Goal: Use online tool/utility: Use online tool/utility

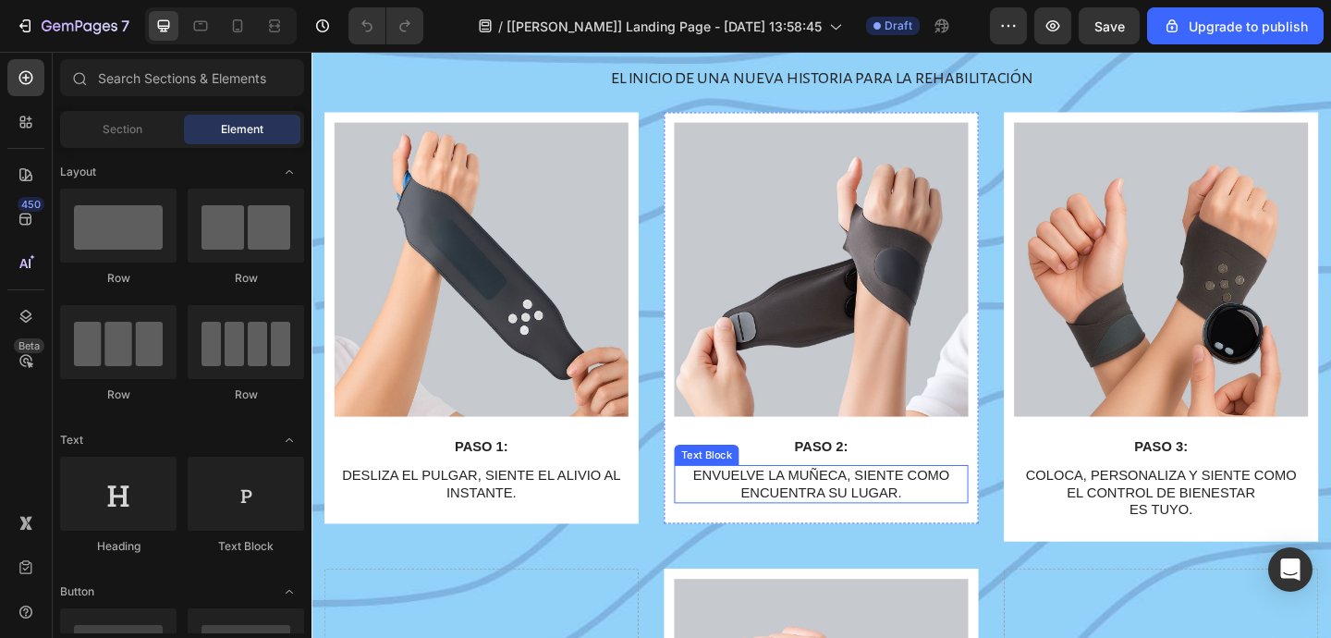
scroll to position [4083, 0]
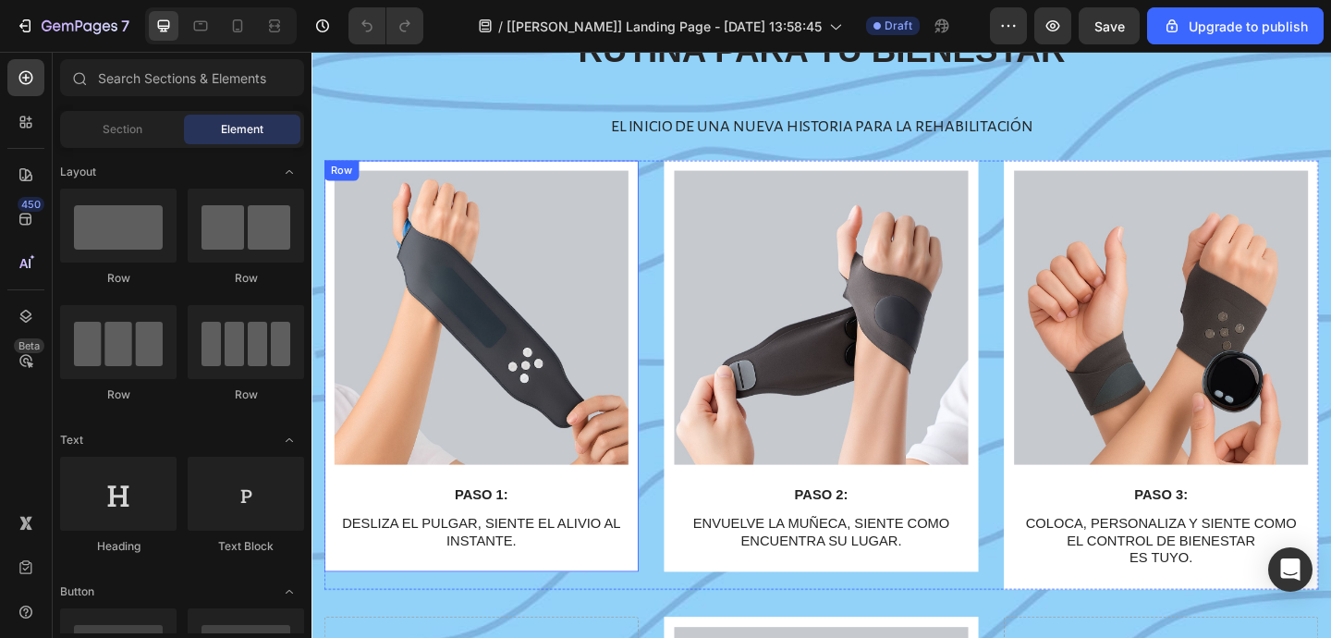
click at [341, 183] on div "Row" at bounding box center [344, 181] width 30 height 17
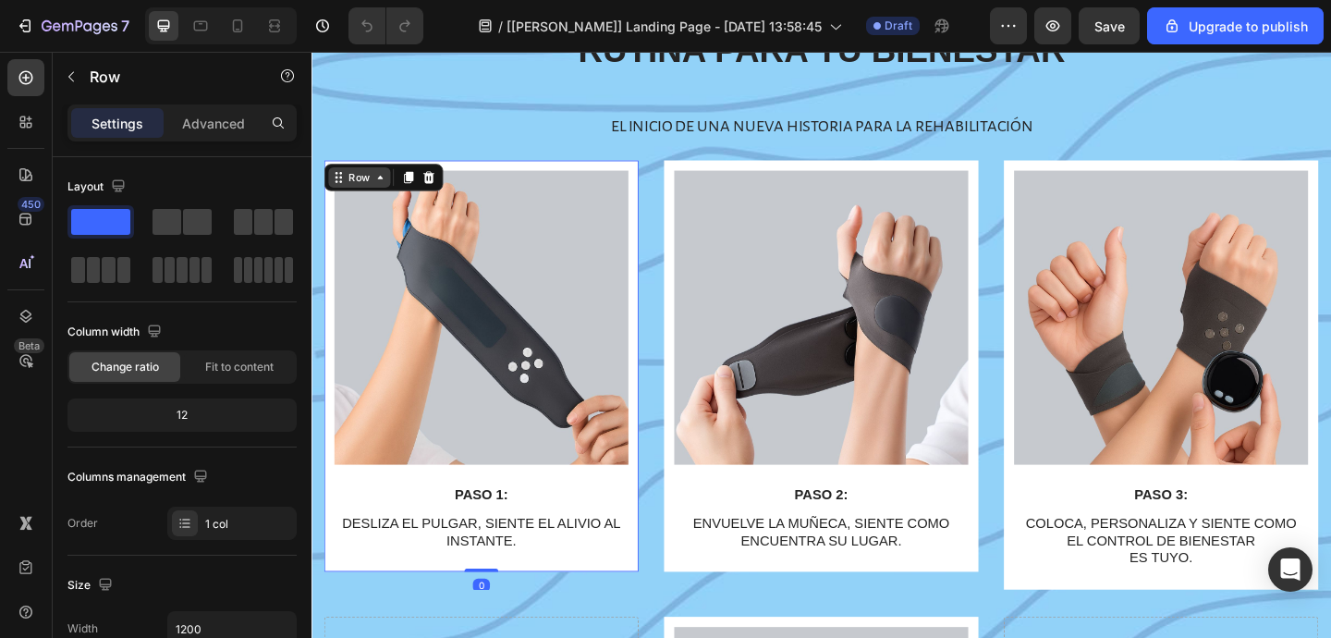
click at [352, 188] on div "Row" at bounding box center [363, 188] width 30 height 17
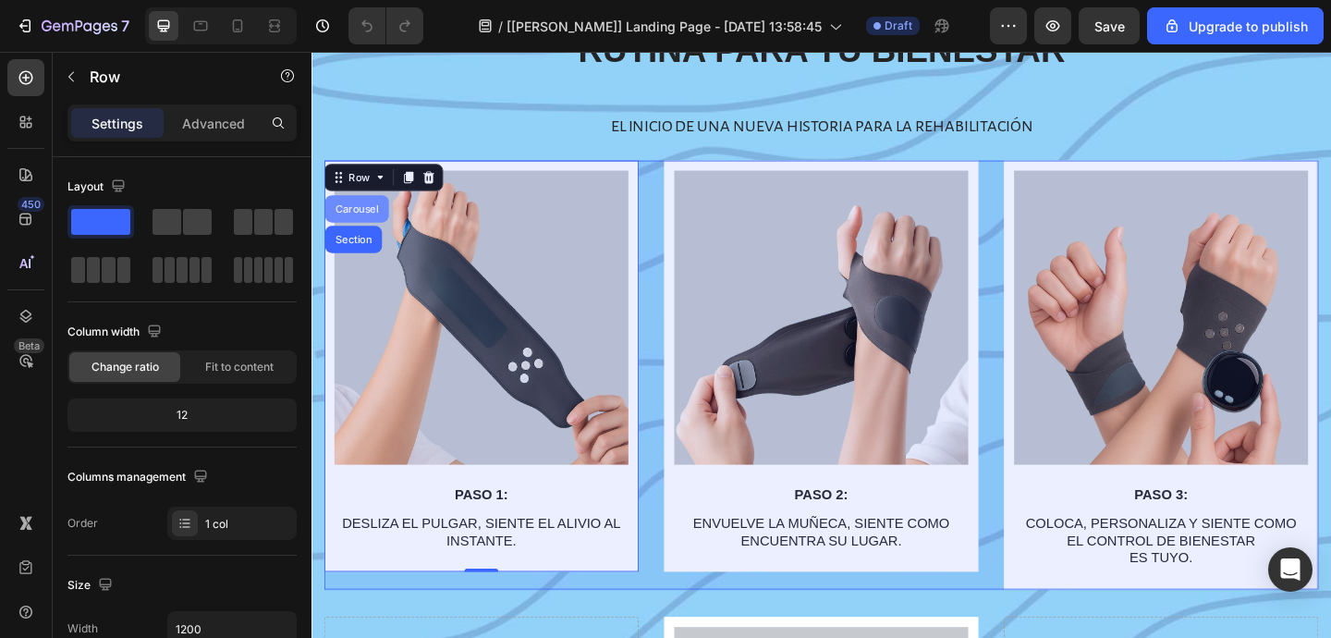
click at [359, 217] on div "Carousel" at bounding box center [361, 222] width 55 height 11
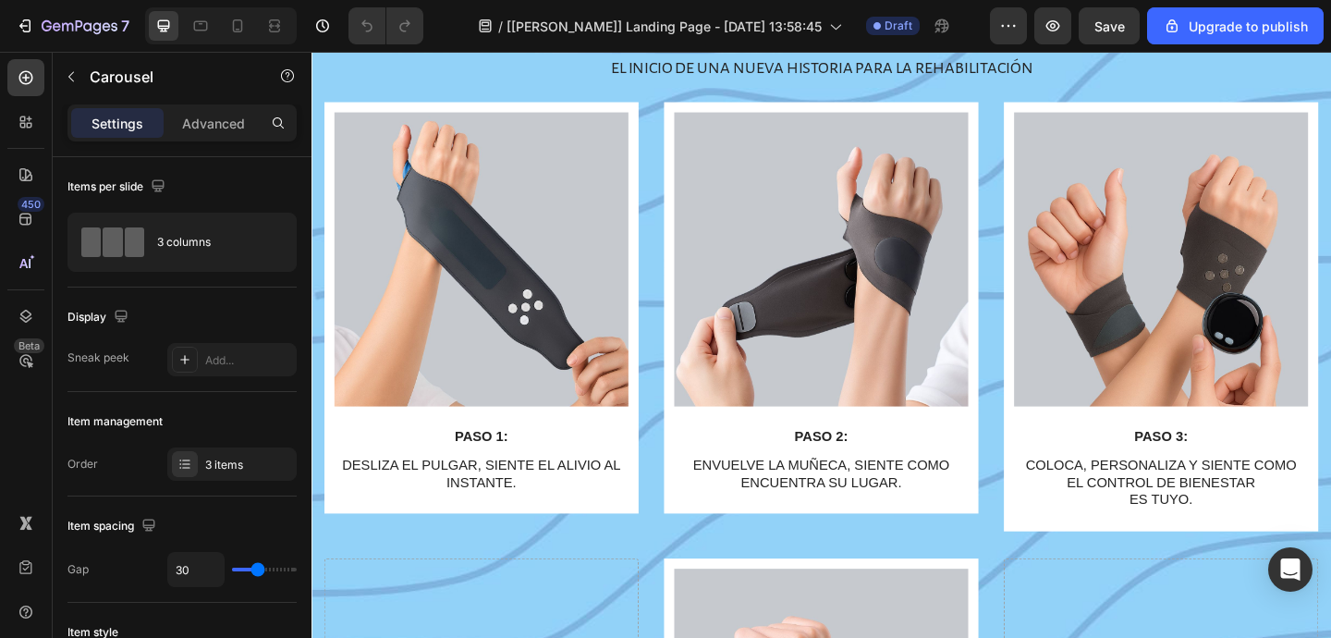
scroll to position [4142, 0]
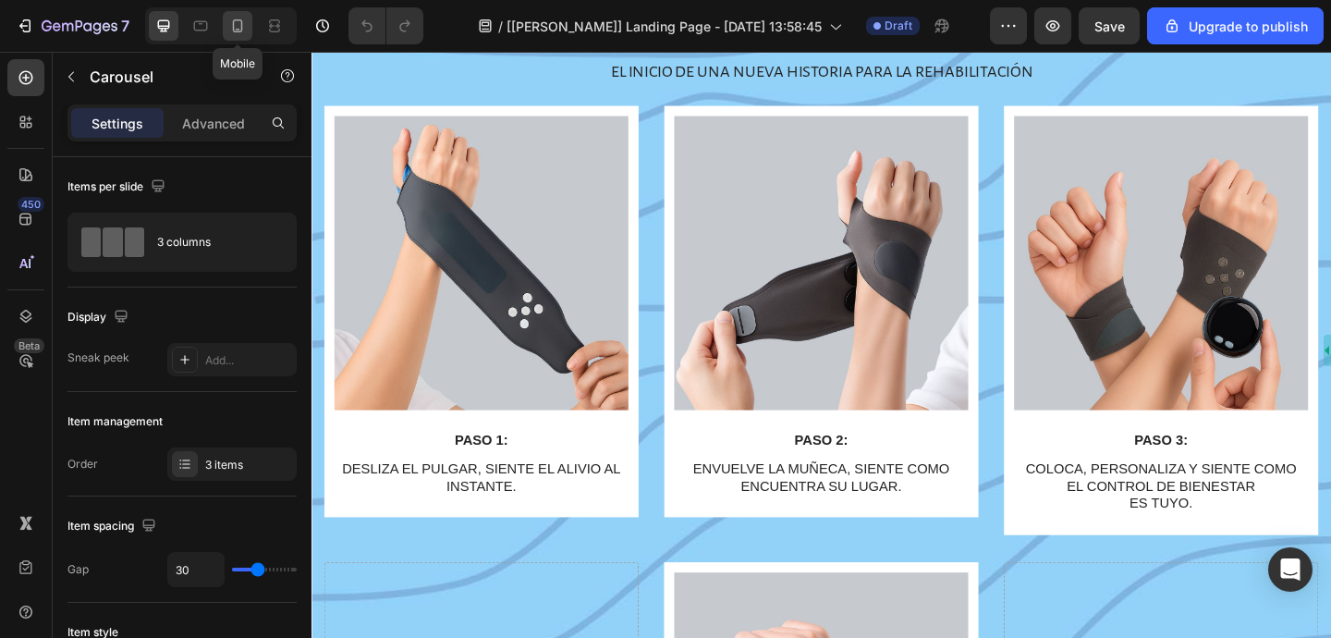
click at [244, 33] on icon at bounding box center [237, 26] width 18 height 18
type input "95%"
type input "9"
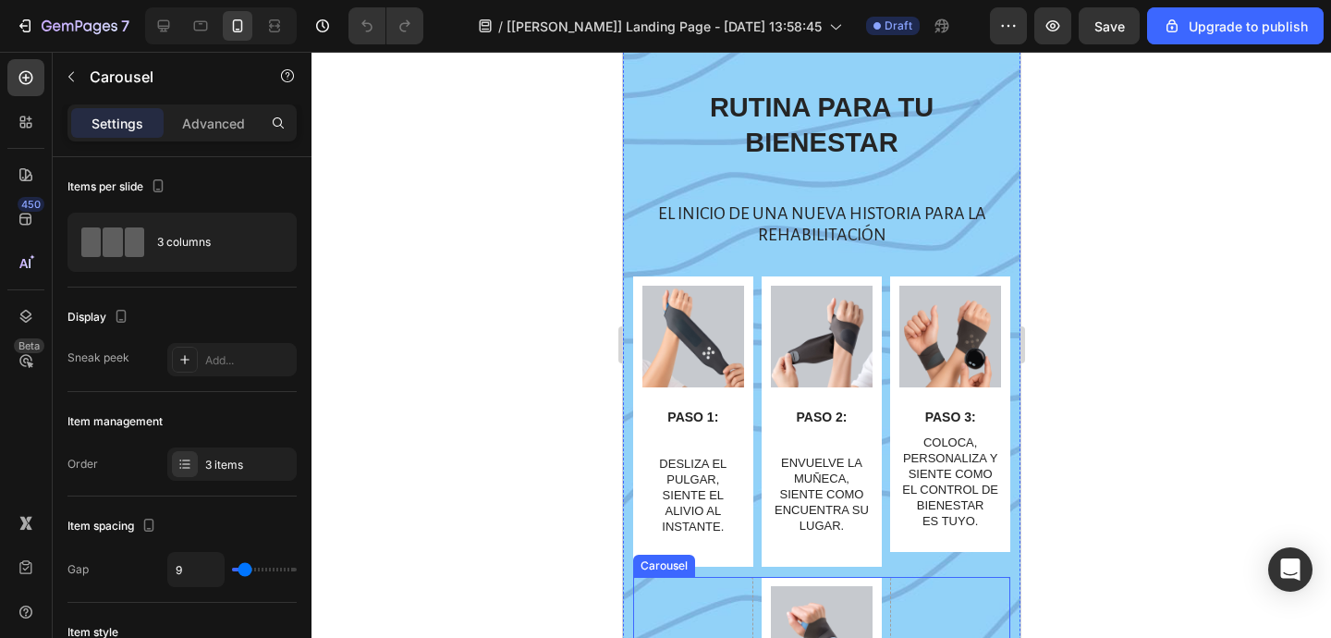
scroll to position [3861, 0]
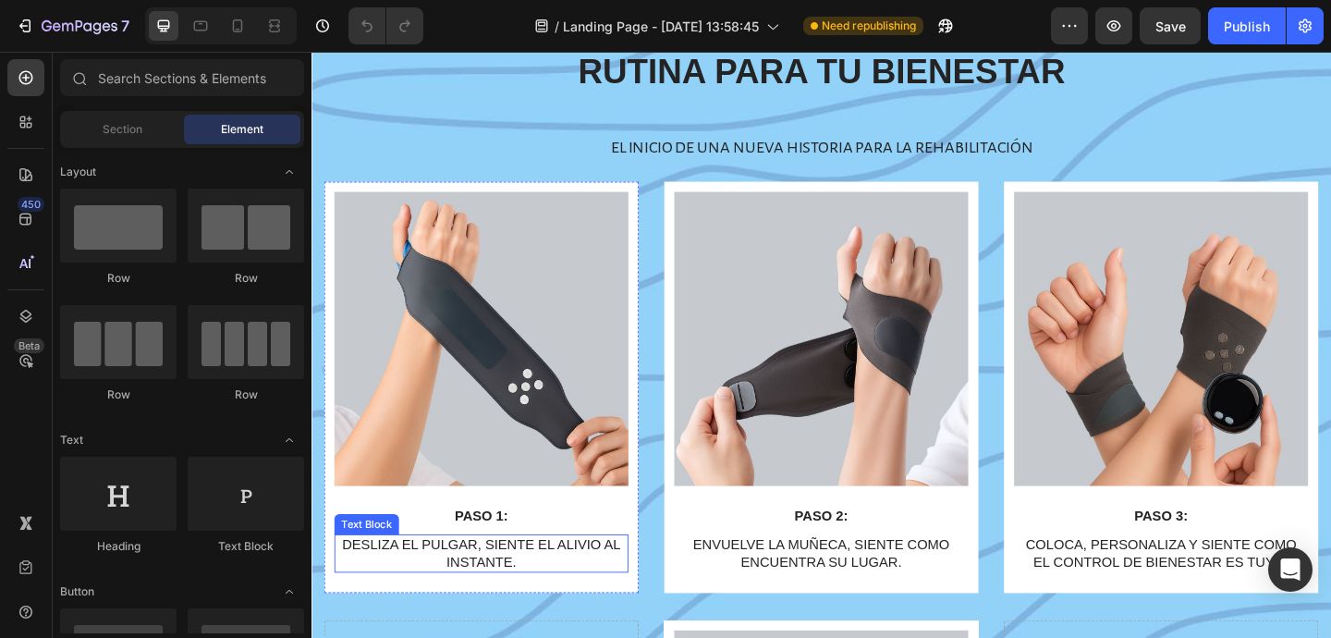
scroll to position [3987, 0]
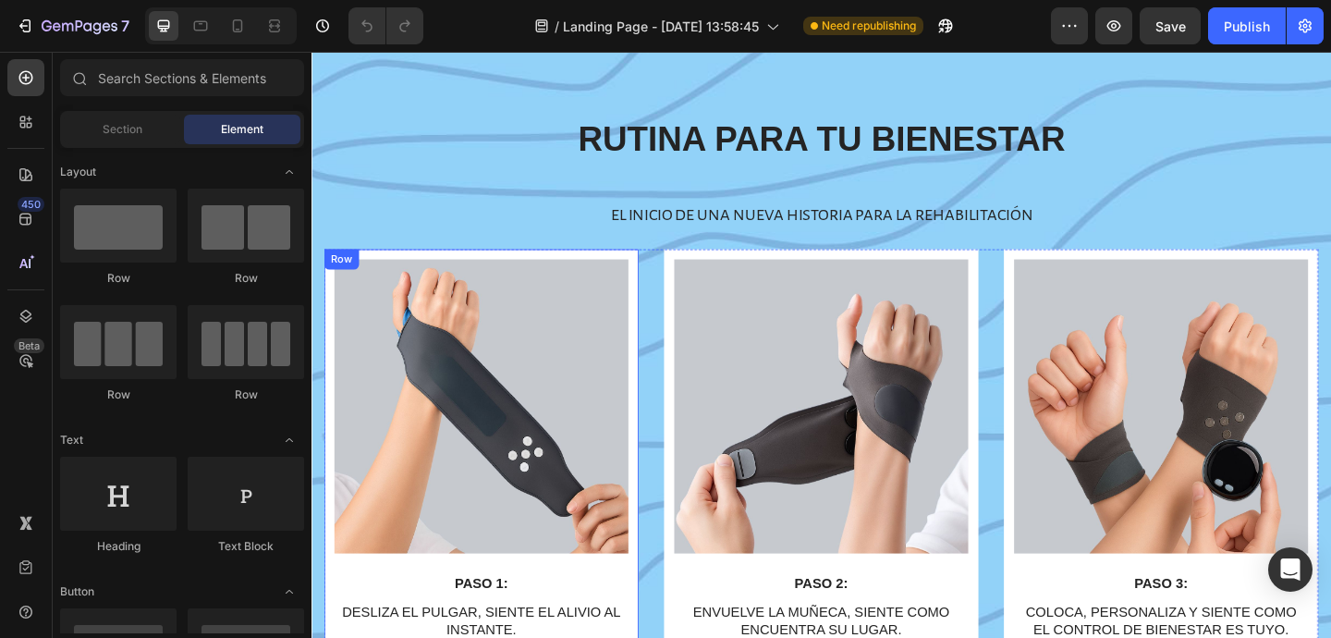
click at [348, 275] on div "Row" at bounding box center [344, 277] width 30 height 17
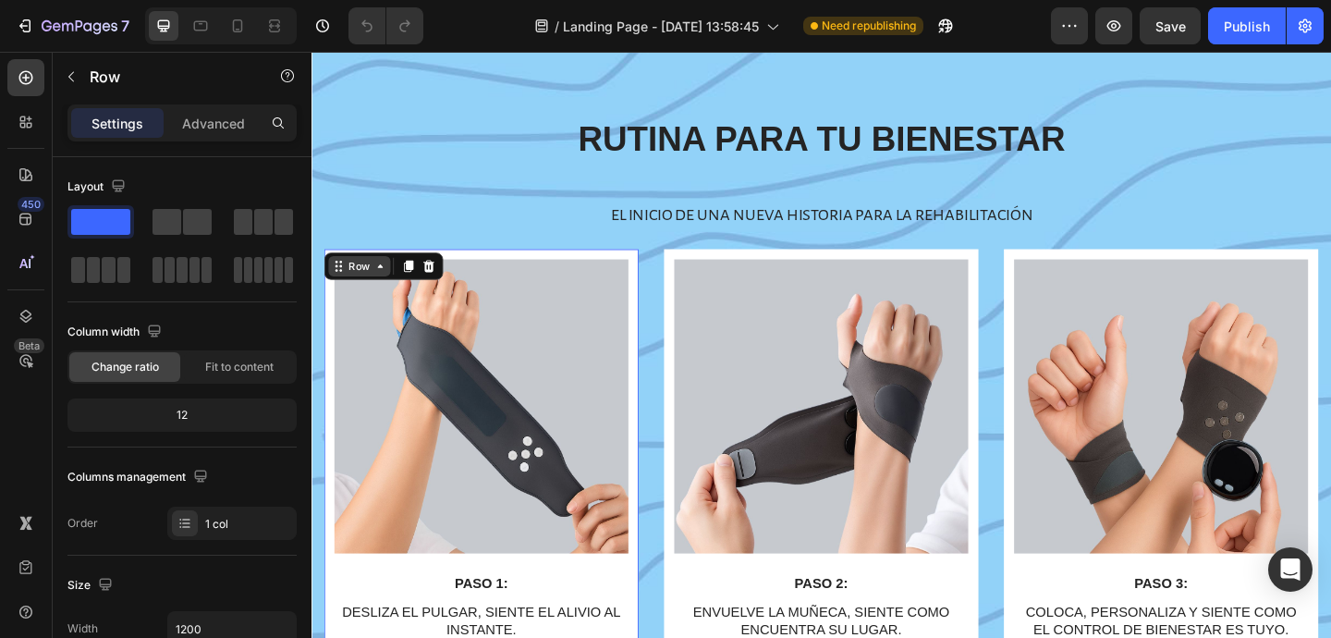
click at [352, 286] on div "Row" at bounding box center [363, 284] width 30 height 17
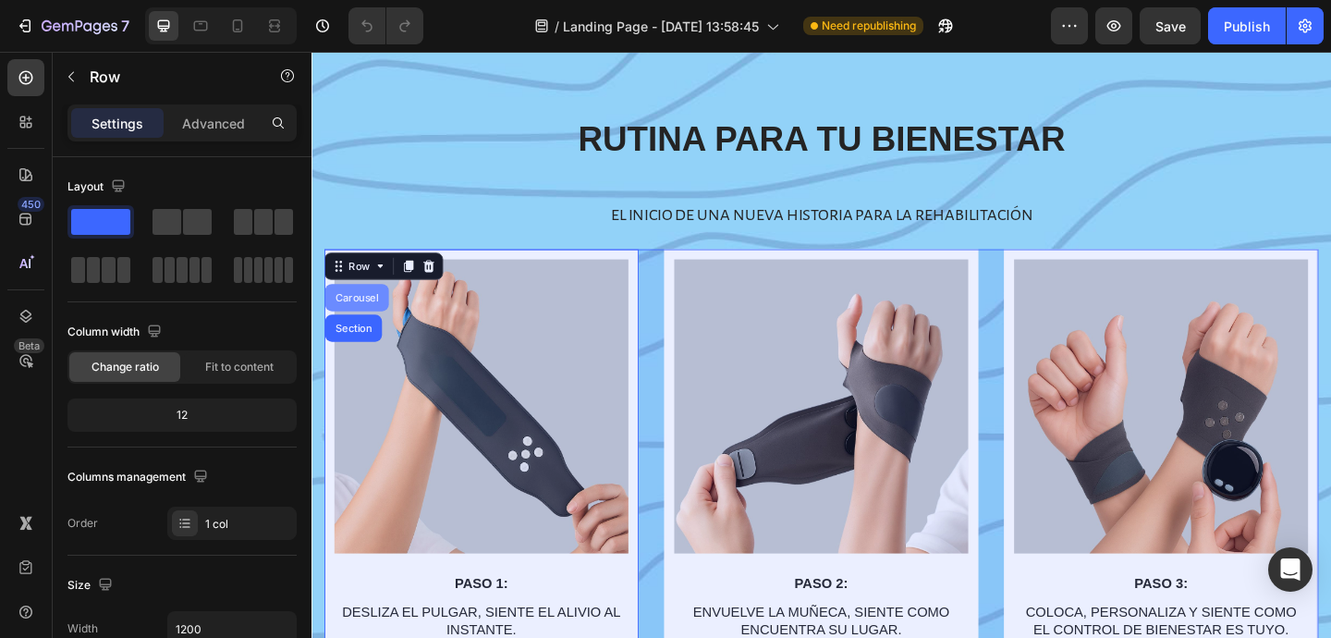
click at [359, 313] on div "Carousel" at bounding box center [361, 318] width 55 height 11
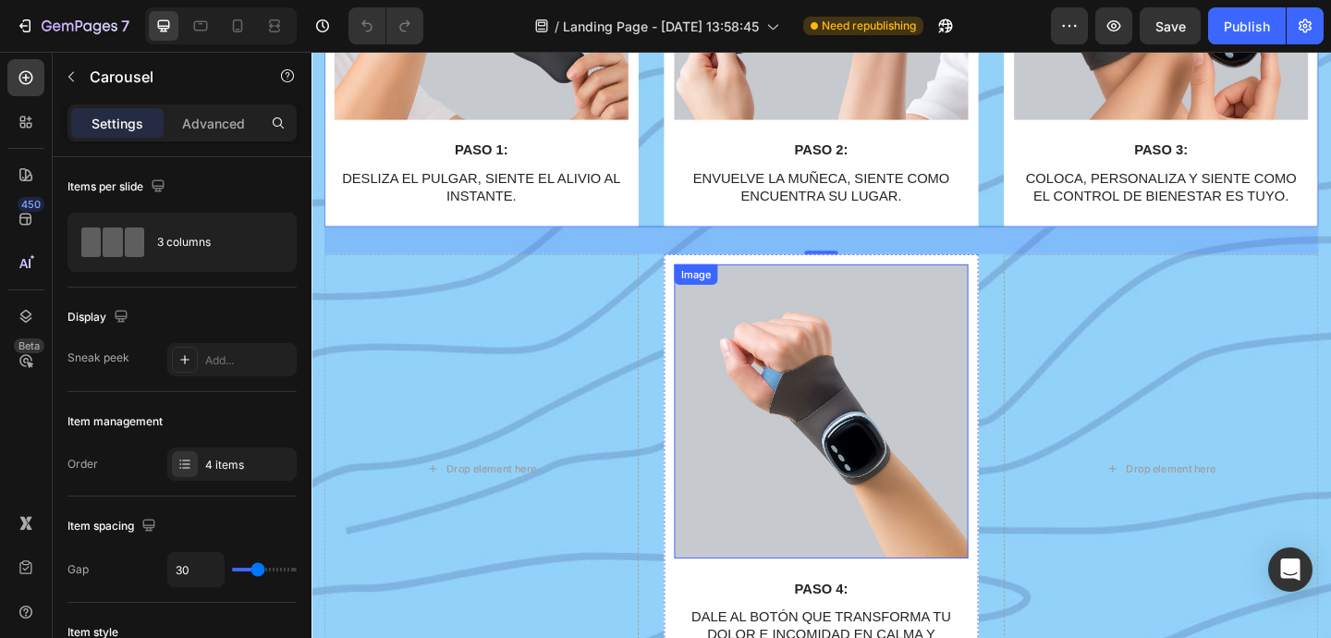
scroll to position [4453, 0]
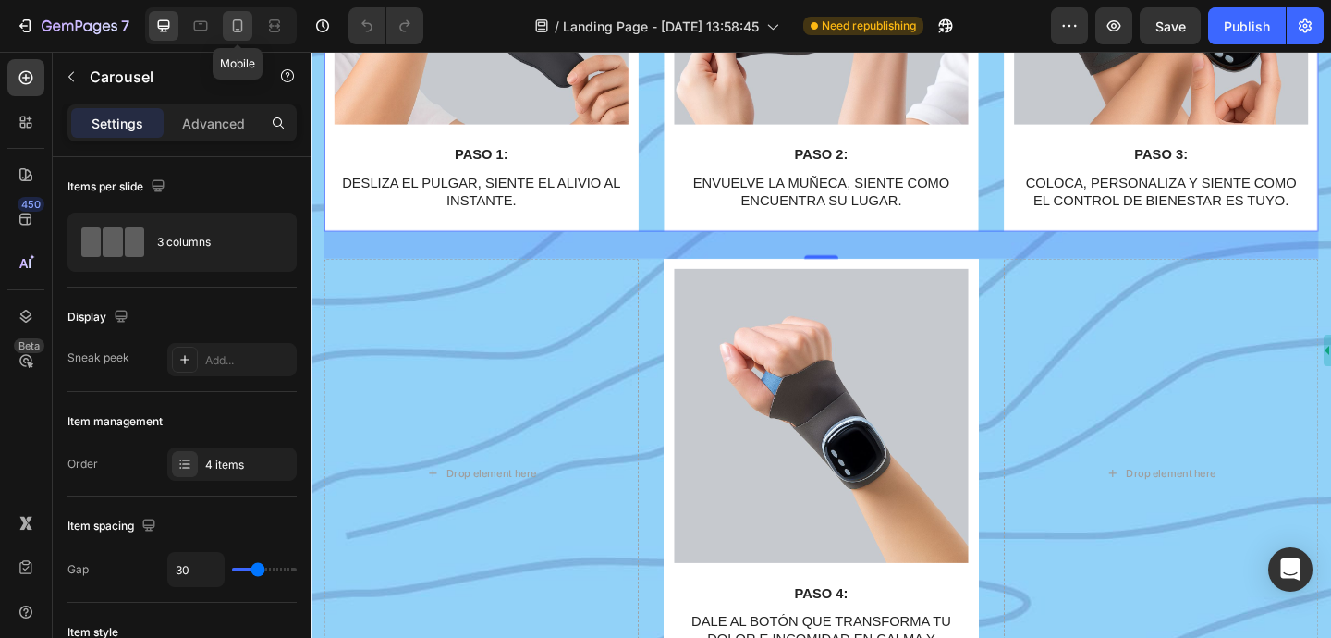
click at [239, 32] on icon at bounding box center [237, 26] width 18 height 18
type input "100%"
type input "21"
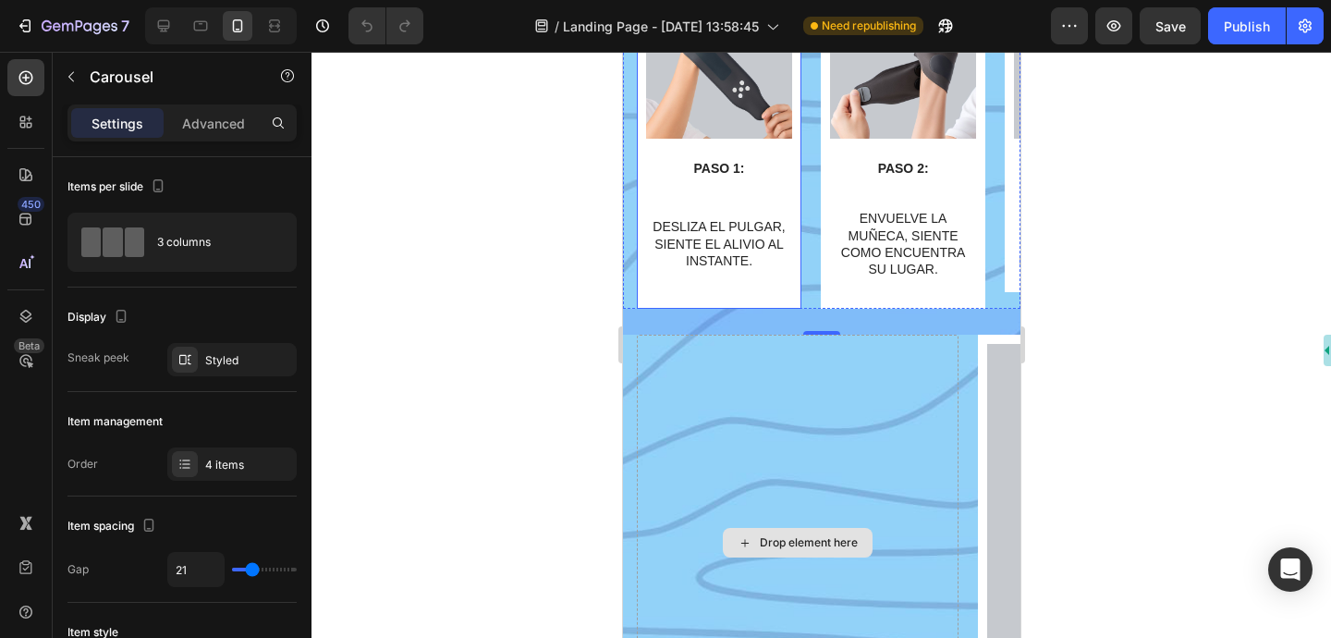
scroll to position [4160, 0]
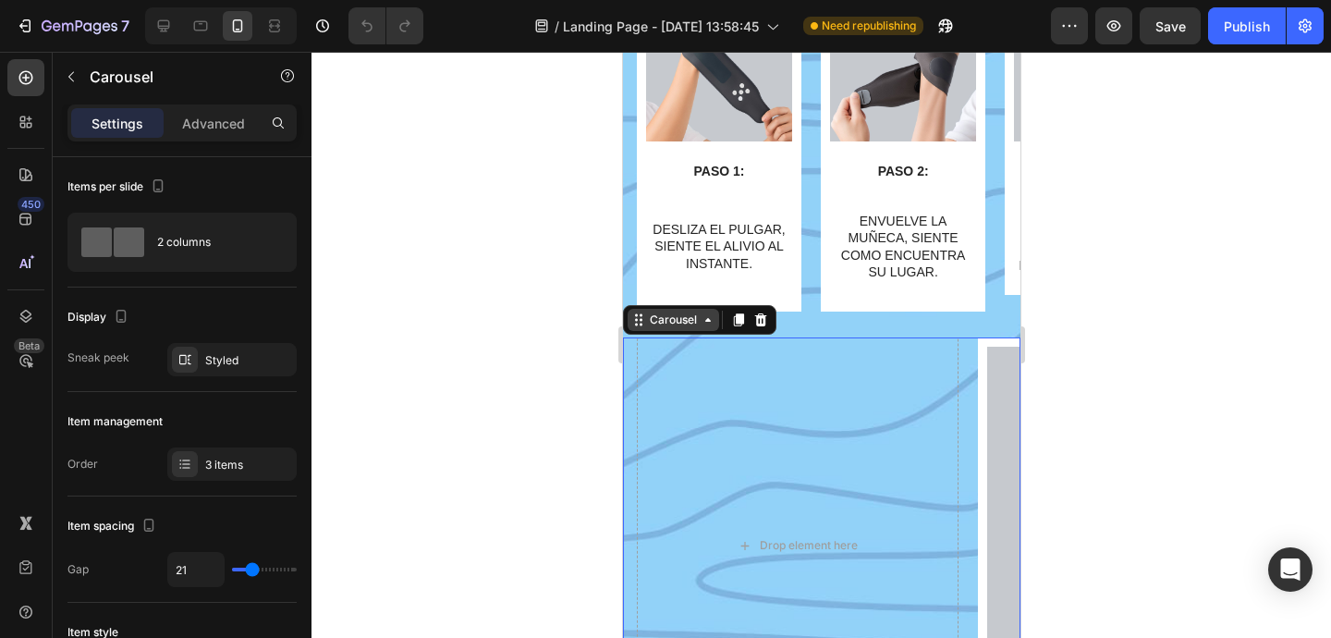
click at [646, 327] on div "Carousel" at bounding box center [672, 319] width 55 height 17
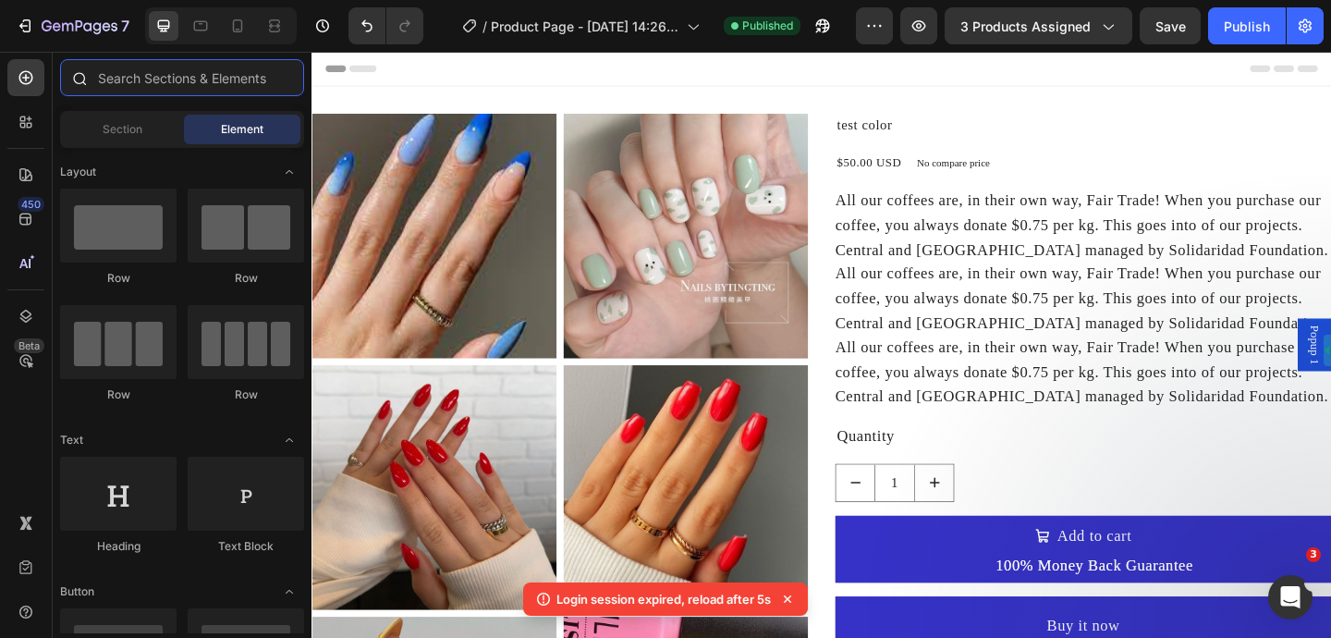
click at [143, 79] on input "text" at bounding box center [182, 77] width 244 height 37
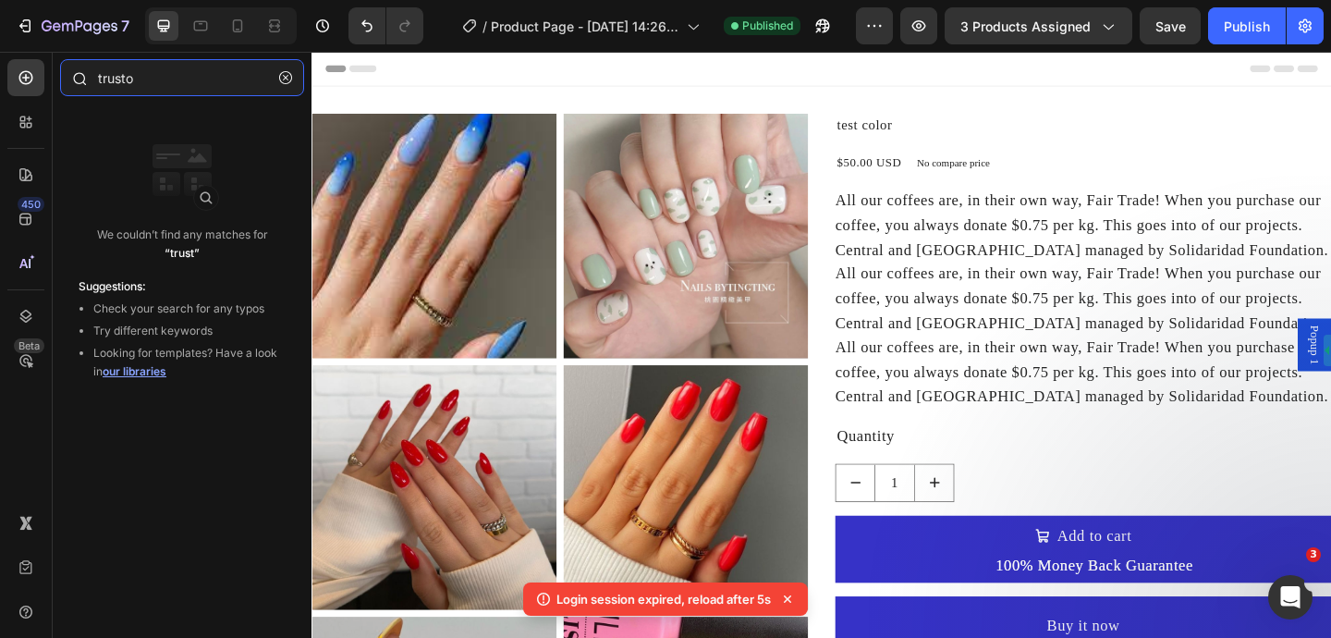
type input "trustoo"
